Goal: Navigation & Orientation: Find specific page/section

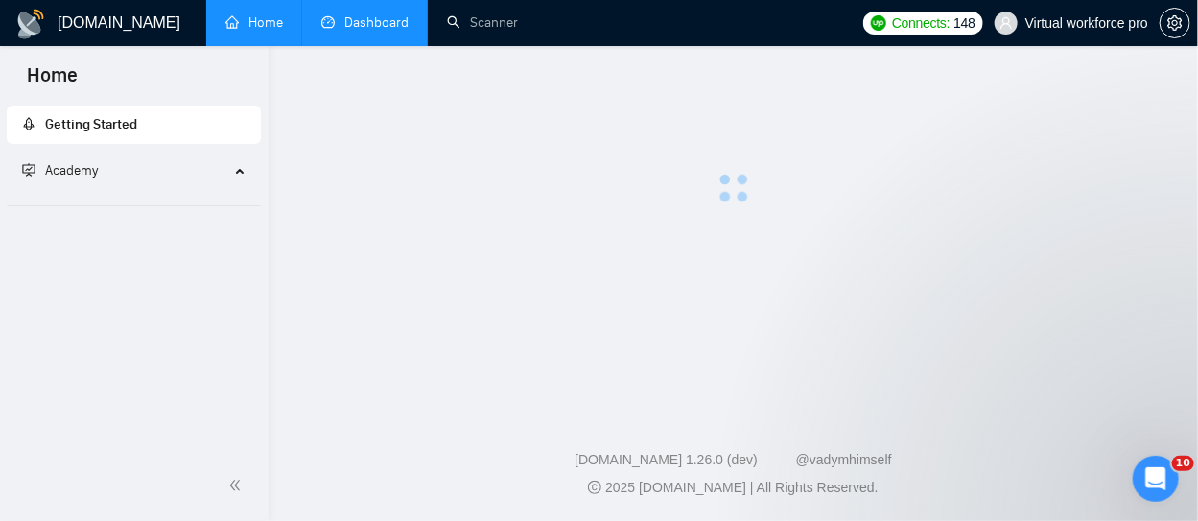
click at [378, 31] on link "Dashboard" at bounding box center [364, 22] width 87 height 16
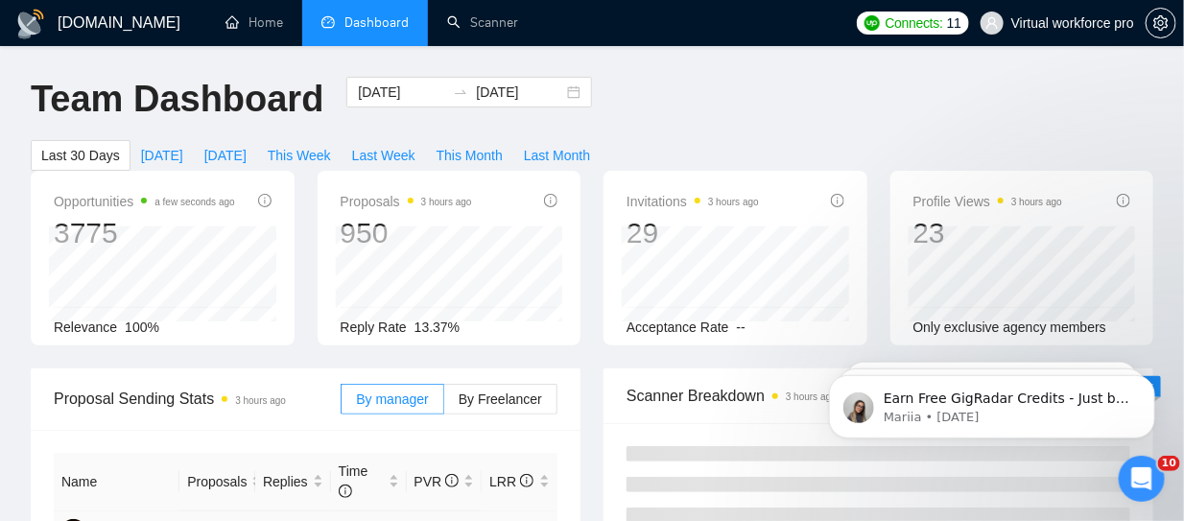
scroll to position [384, 0]
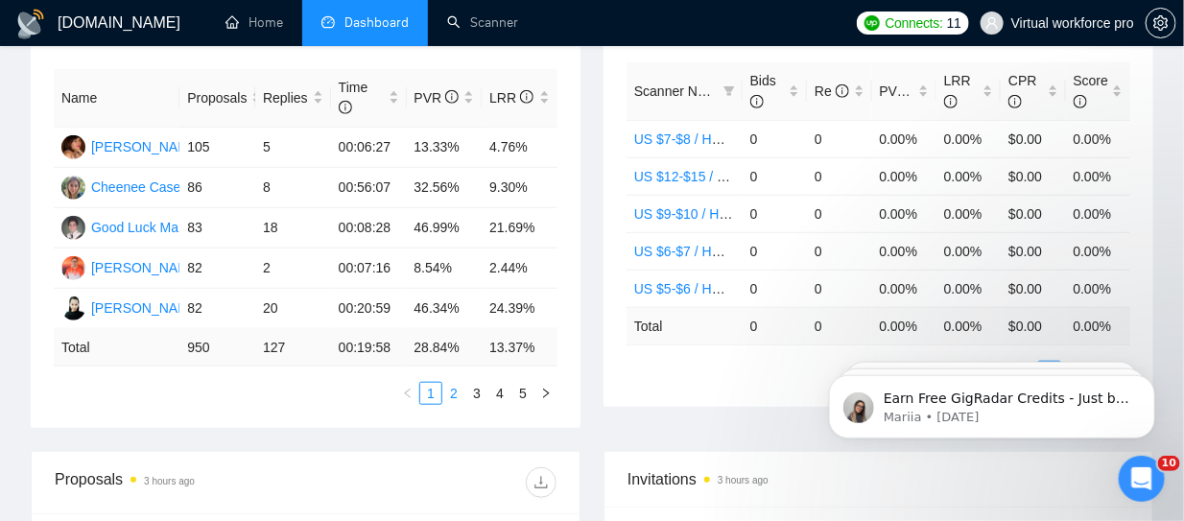
click at [457, 385] on link "2" at bounding box center [453, 393] width 21 height 21
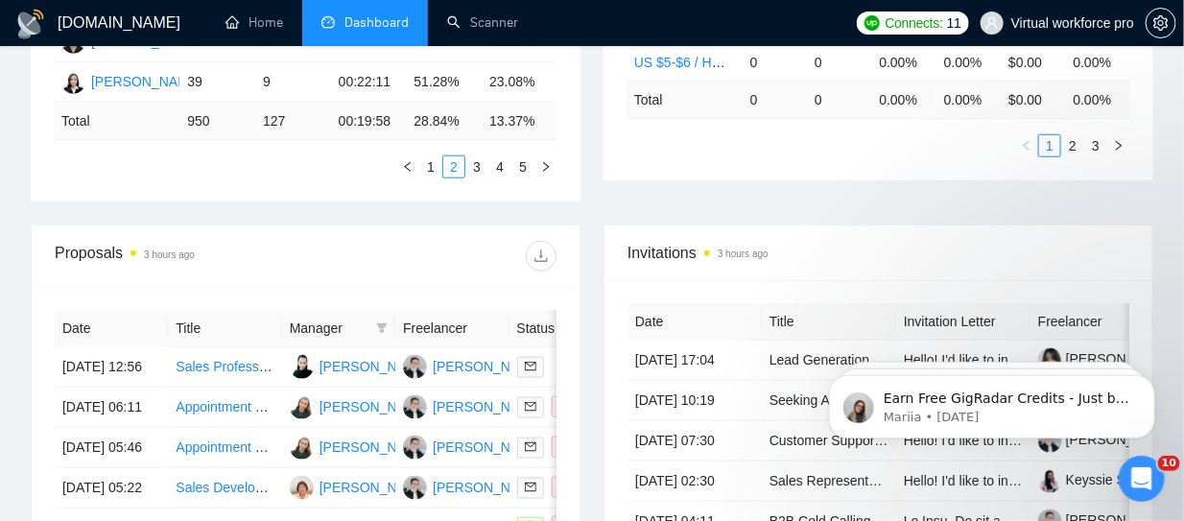
scroll to position [1090, 0]
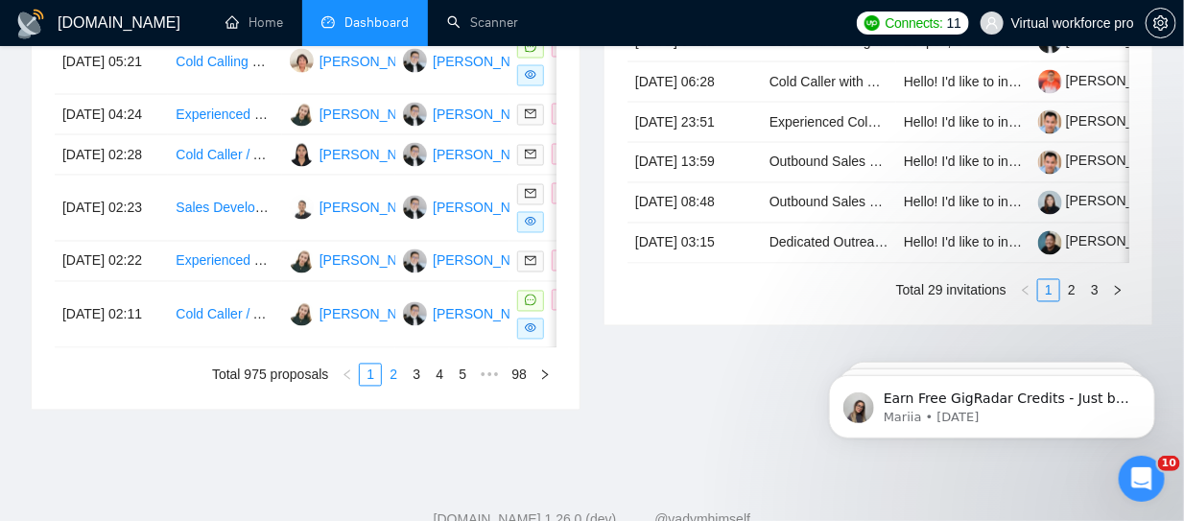
click at [399, 386] on link "2" at bounding box center [393, 374] width 21 height 21
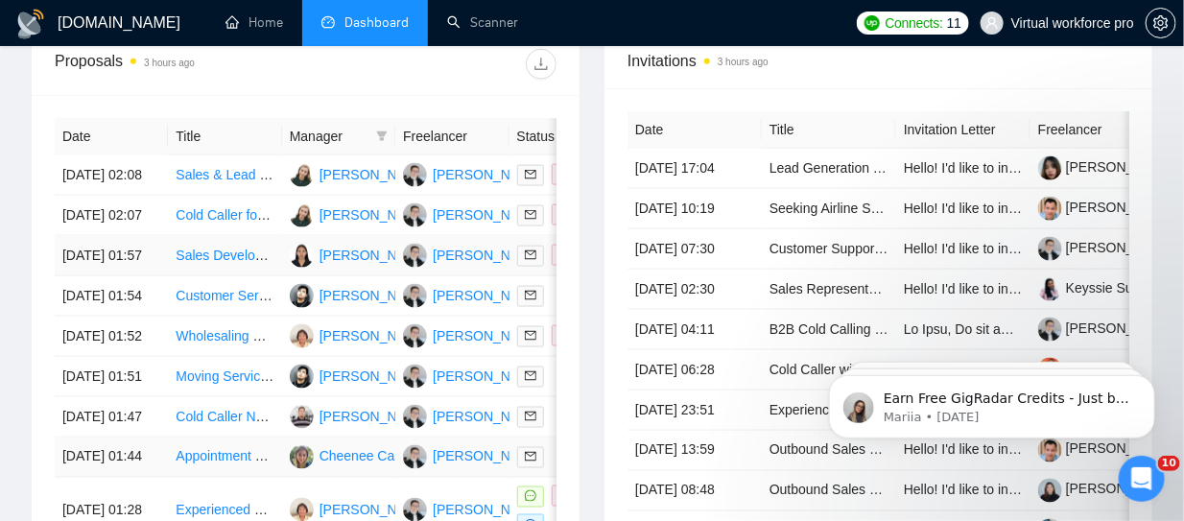
scroll to position [1090, 0]
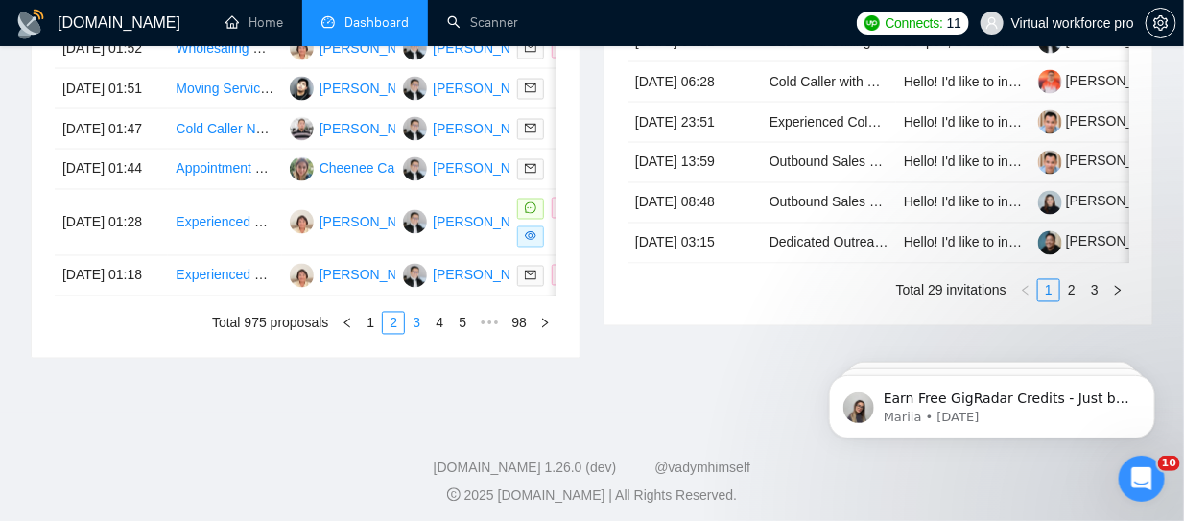
click at [421, 334] on link "3" at bounding box center [416, 323] width 21 height 21
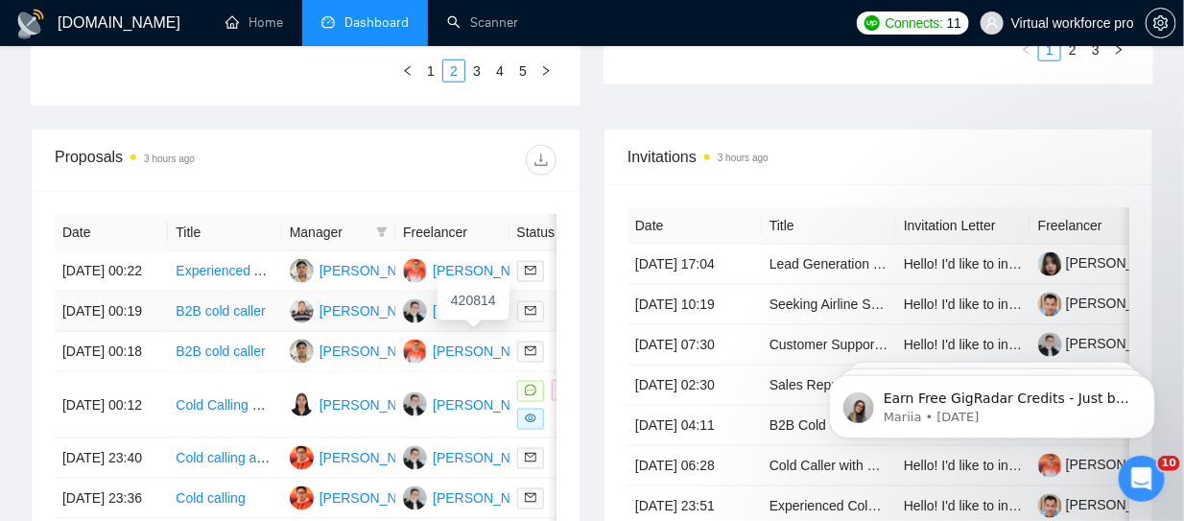
scroll to position [1186, 0]
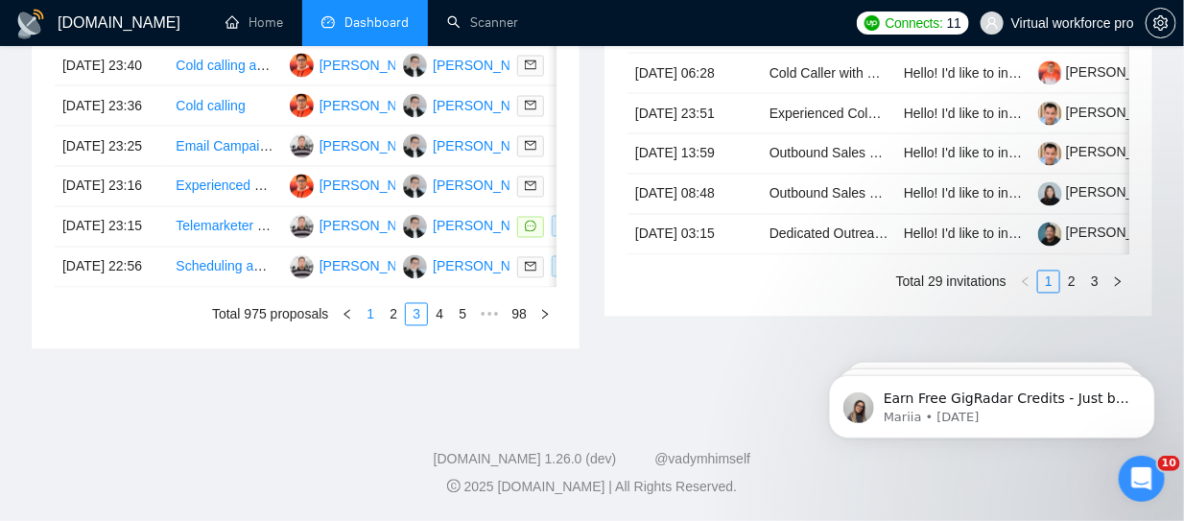
click at [370, 325] on link "1" at bounding box center [370, 314] width 21 height 21
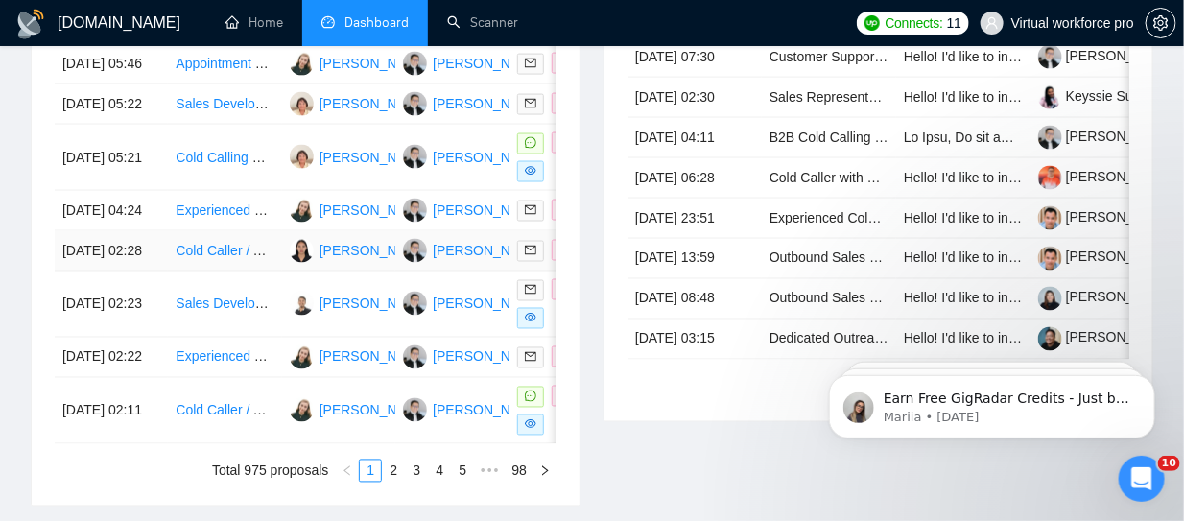
scroll to position [802, 0]
